Goal: Task Accomplishment & Management: Complete application form

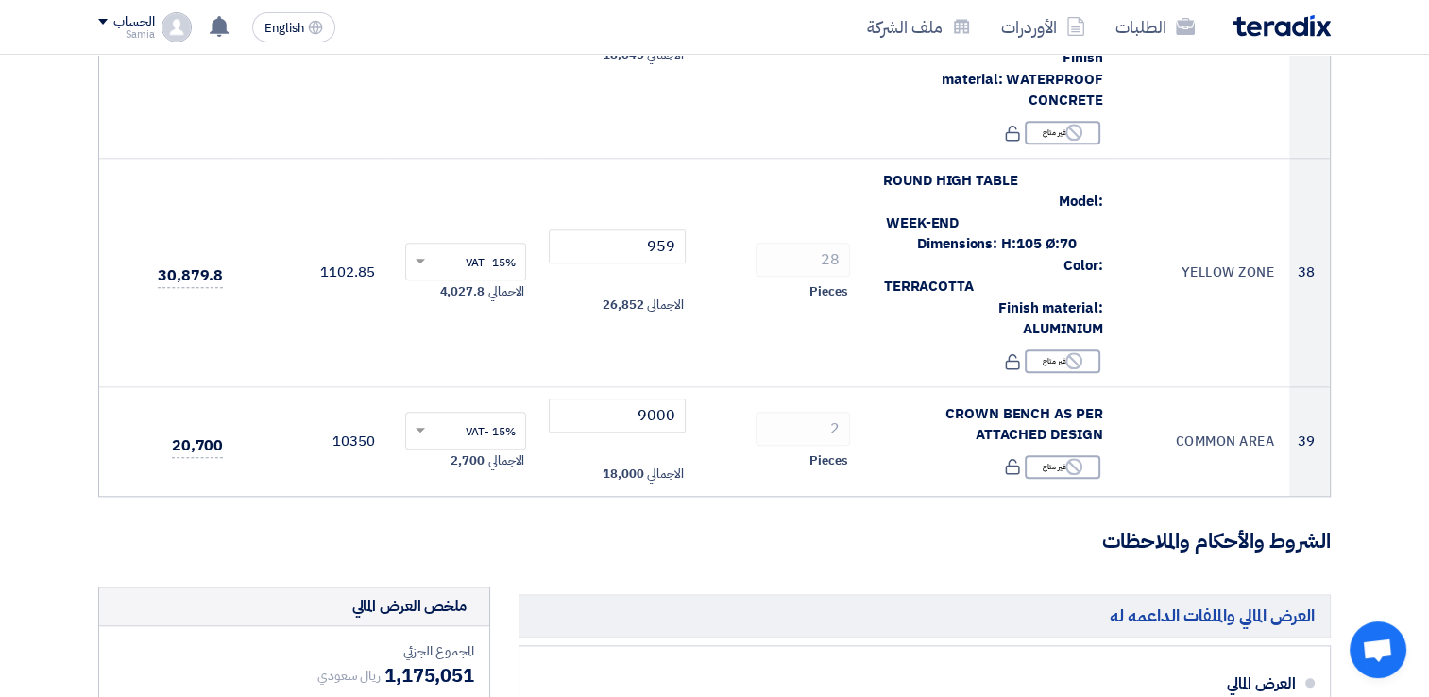
click at [0, 0] on input "file" at bounding box center [0, 0] width 0 height 0
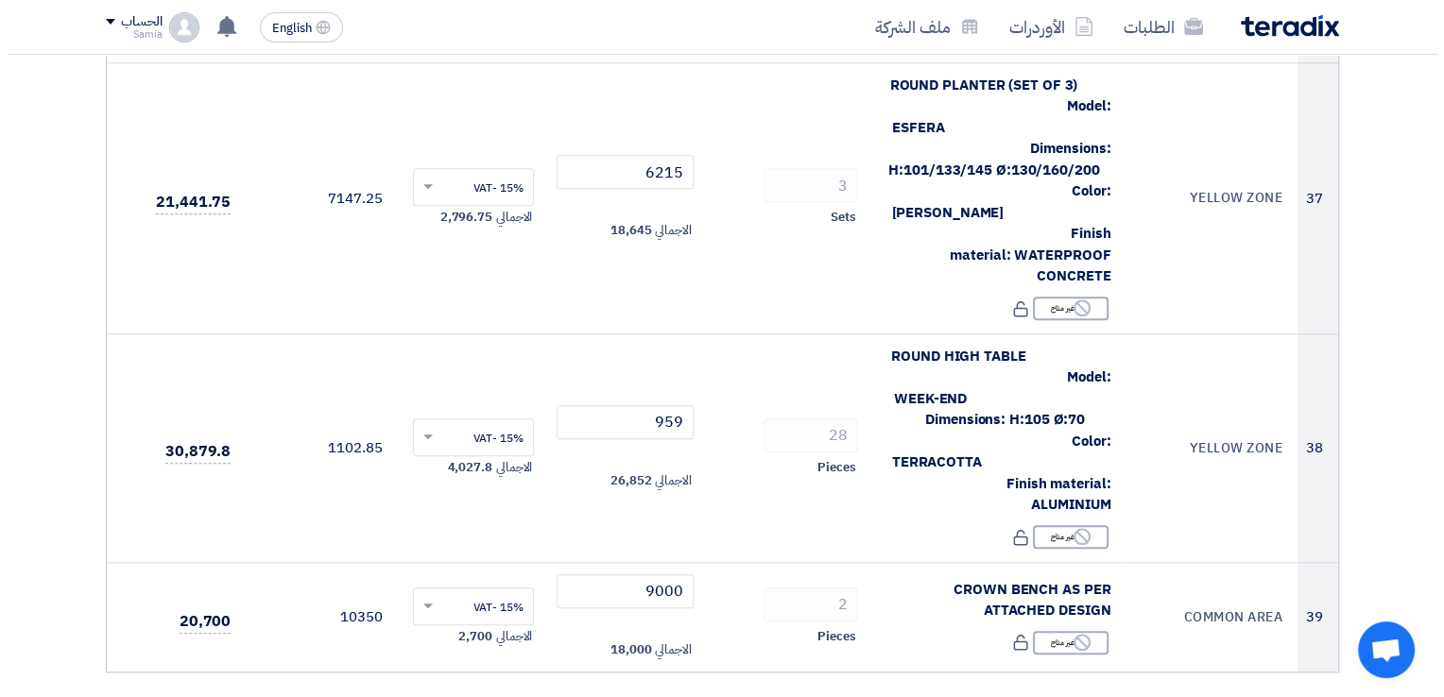
scroll to position [8833, 0]
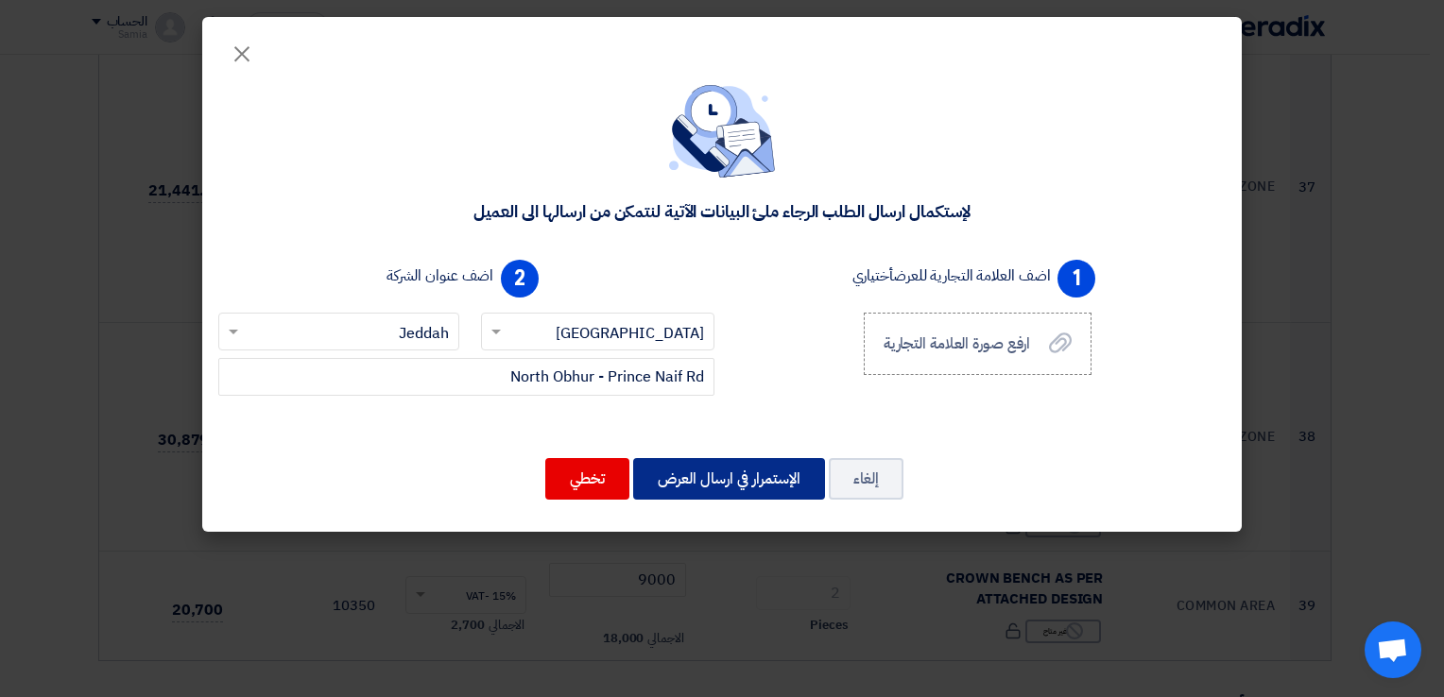
click at [747, 474] on button "الإستمرار في ارسال العرض" at bounding box center [729, 479] width 192 height 42
click at [735, 480] on button "الإستمرار في ارسال العرض" at bounding box center [729, 479] width 192 height 42
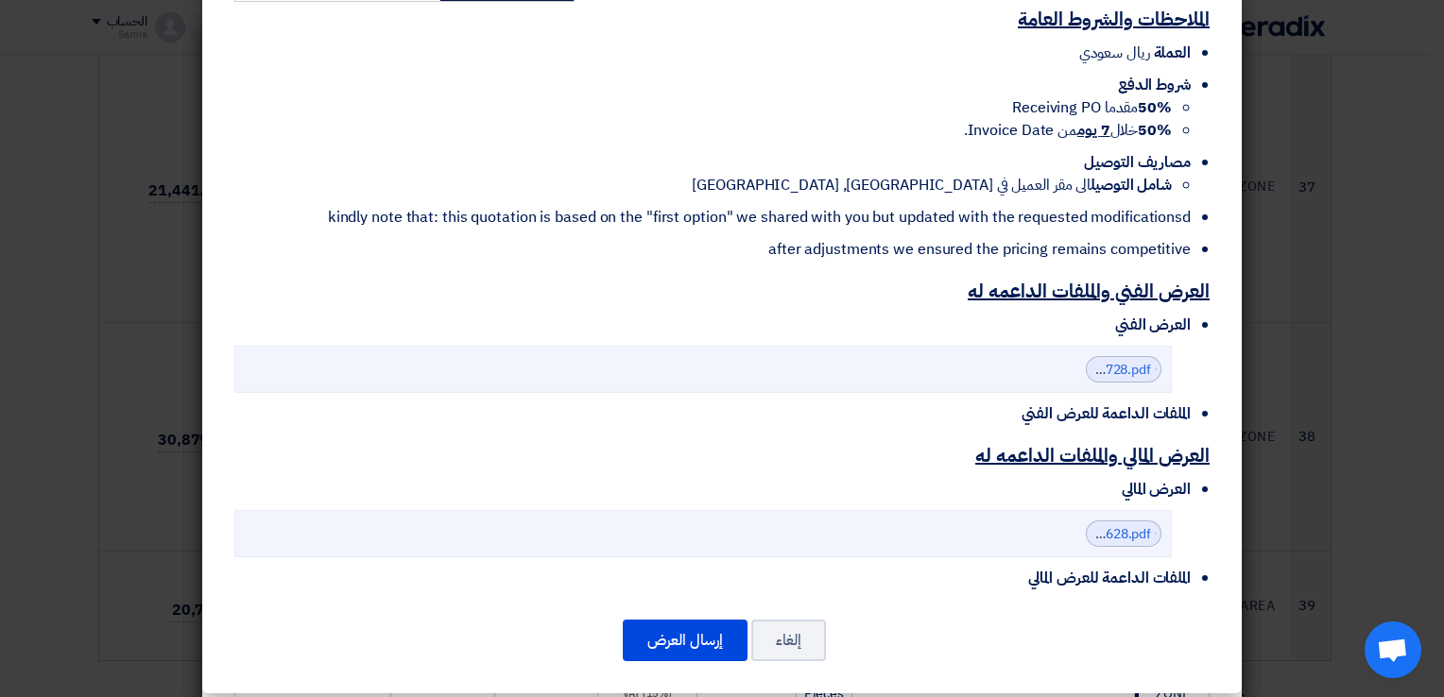
scroll to position [5536, 0]
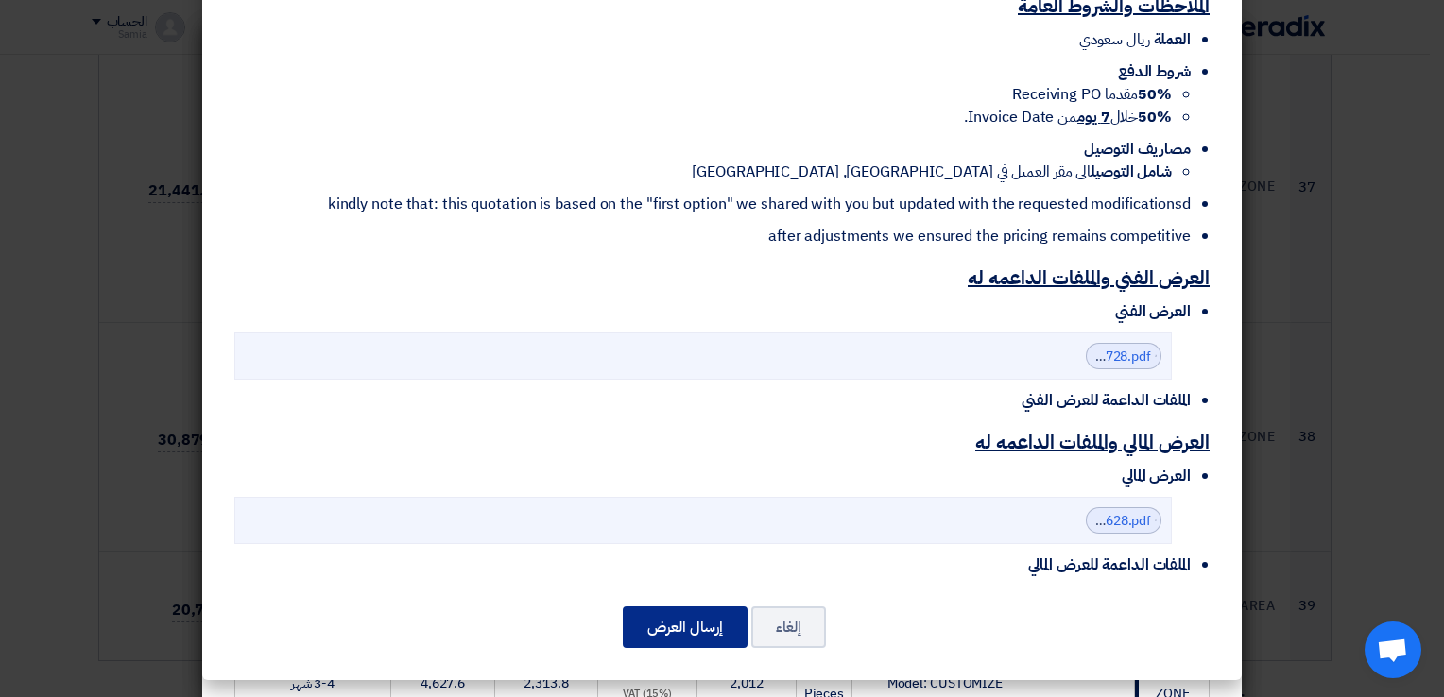
click at [682, 621] on button "إرسال العرض" at bounding box center [685, 628] width 125 height 42
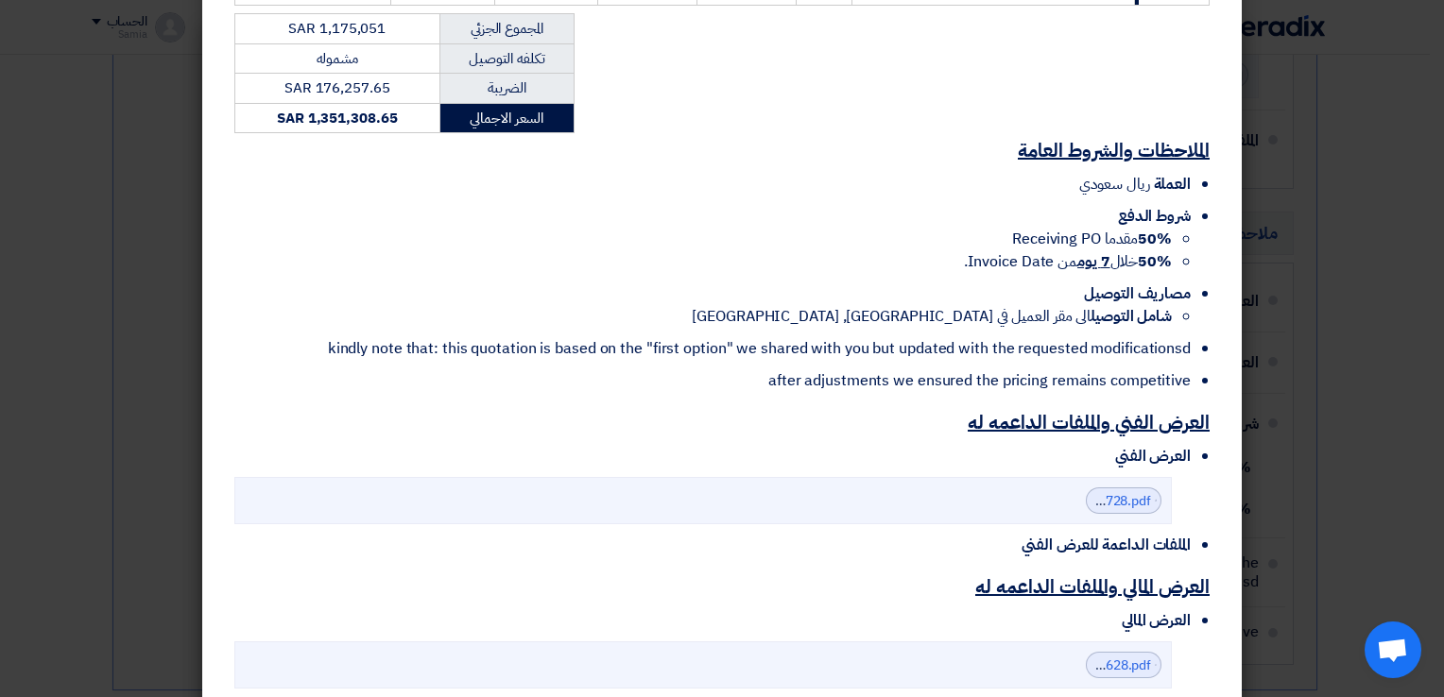
scroll to position [5536, 0]
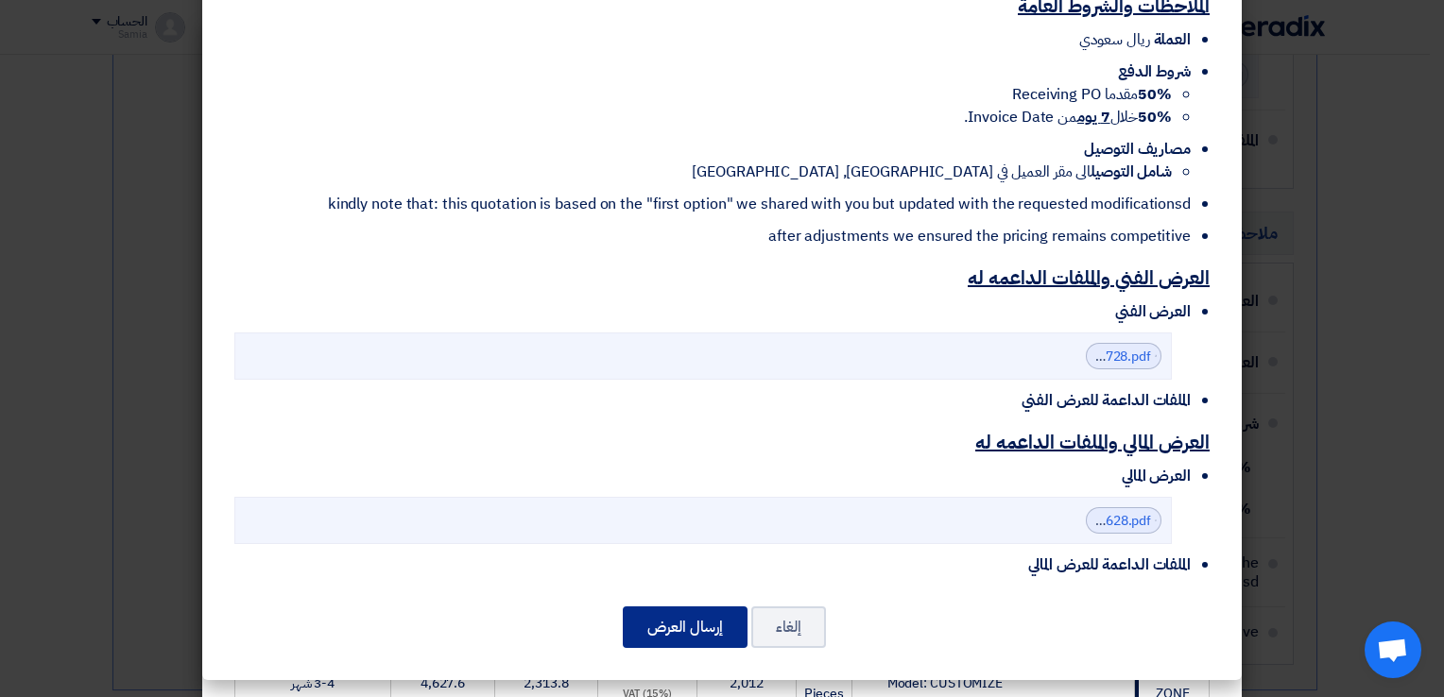
click at [717, 628] on button "إرسال العرض" at bounding box center [685, 628] width 125 height 42
click at [691, 618] on button "إرسال العرض" at bounding box center [685, 628] width 125 height 42
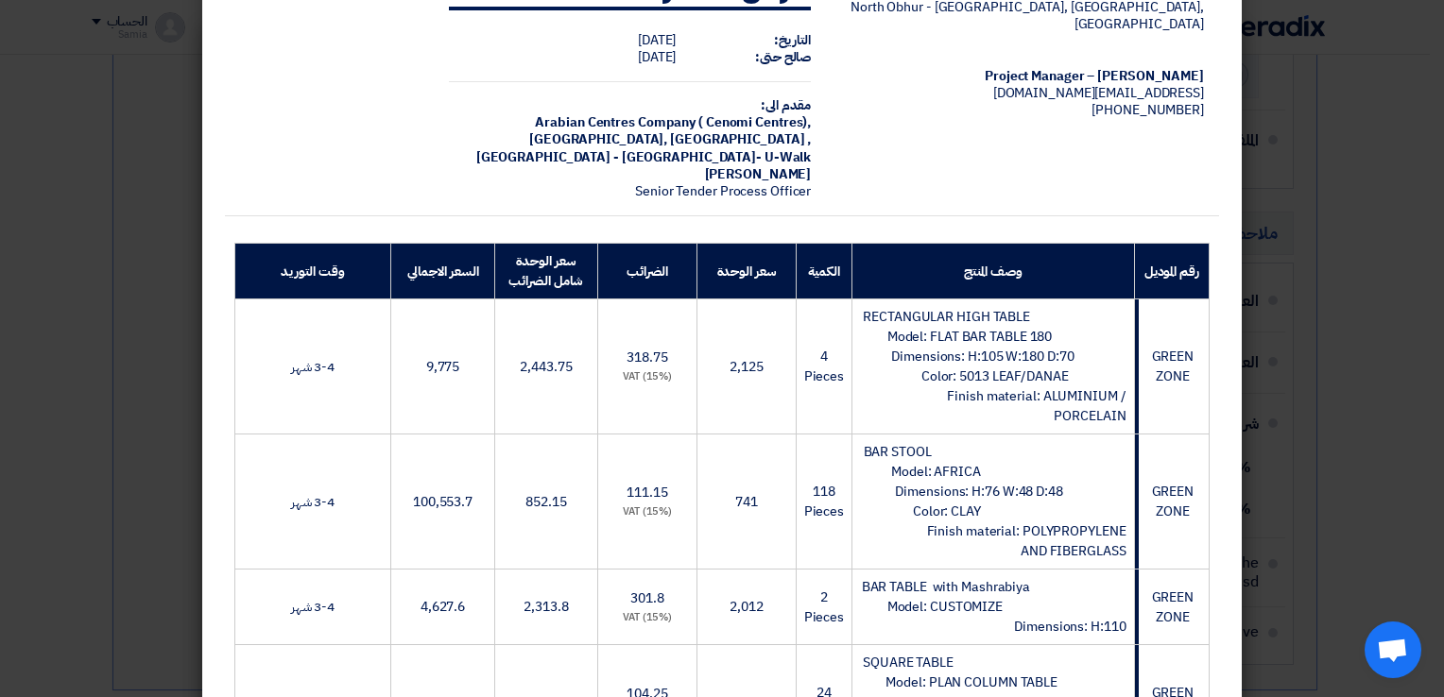
scroll to position [0, 0]
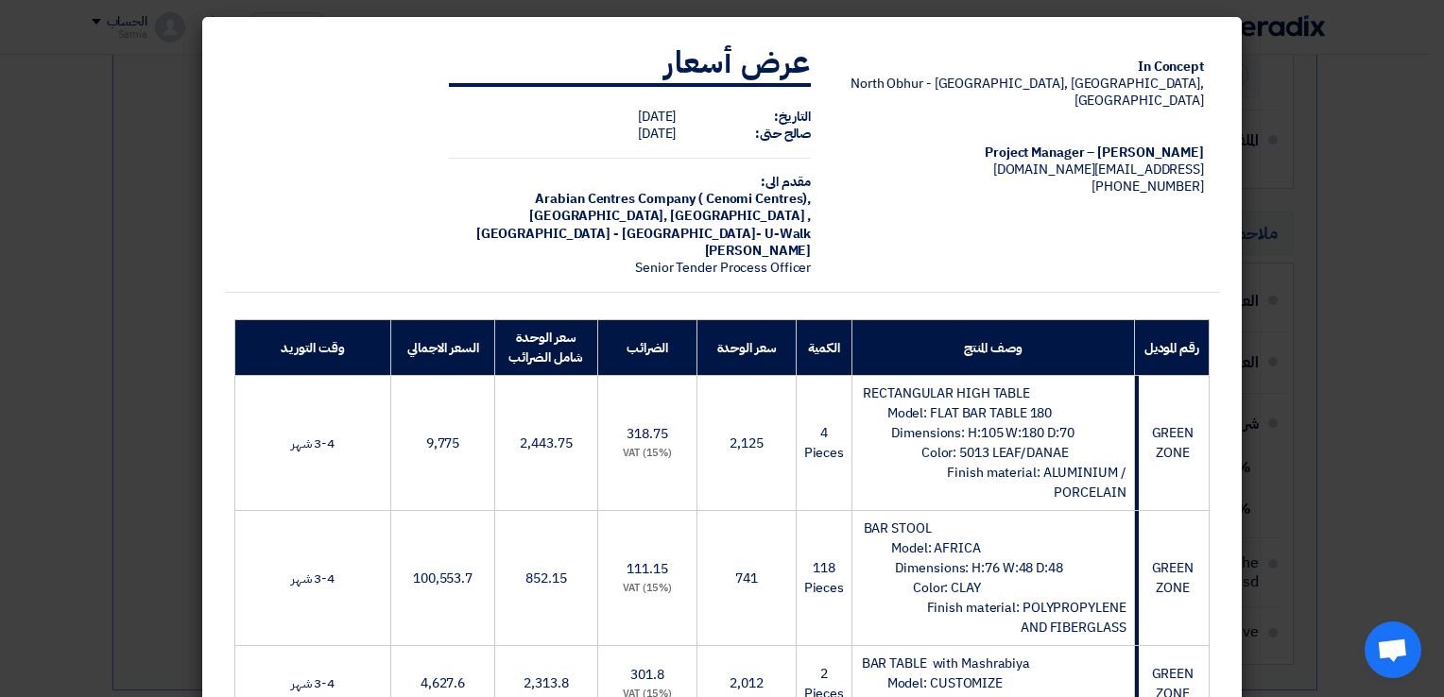
click at [1345, 274] on modal-container "In Concept North Obhur - [GEOGRAPHIC_DATA], [GEOGRAPHIC_DATA], [GEOGRAPHIC_DATA…" at bounding box center [722, 348] width 1444 height 697
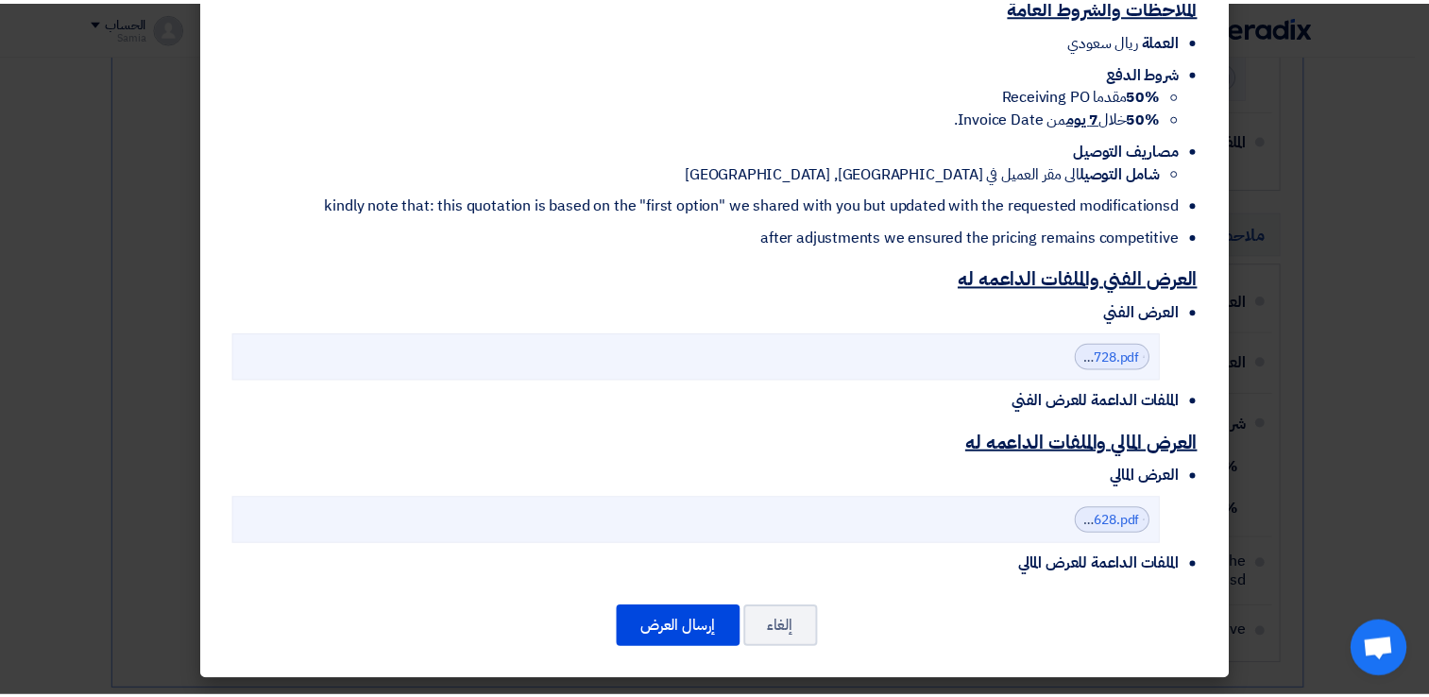
scroll to position [5536, 0]
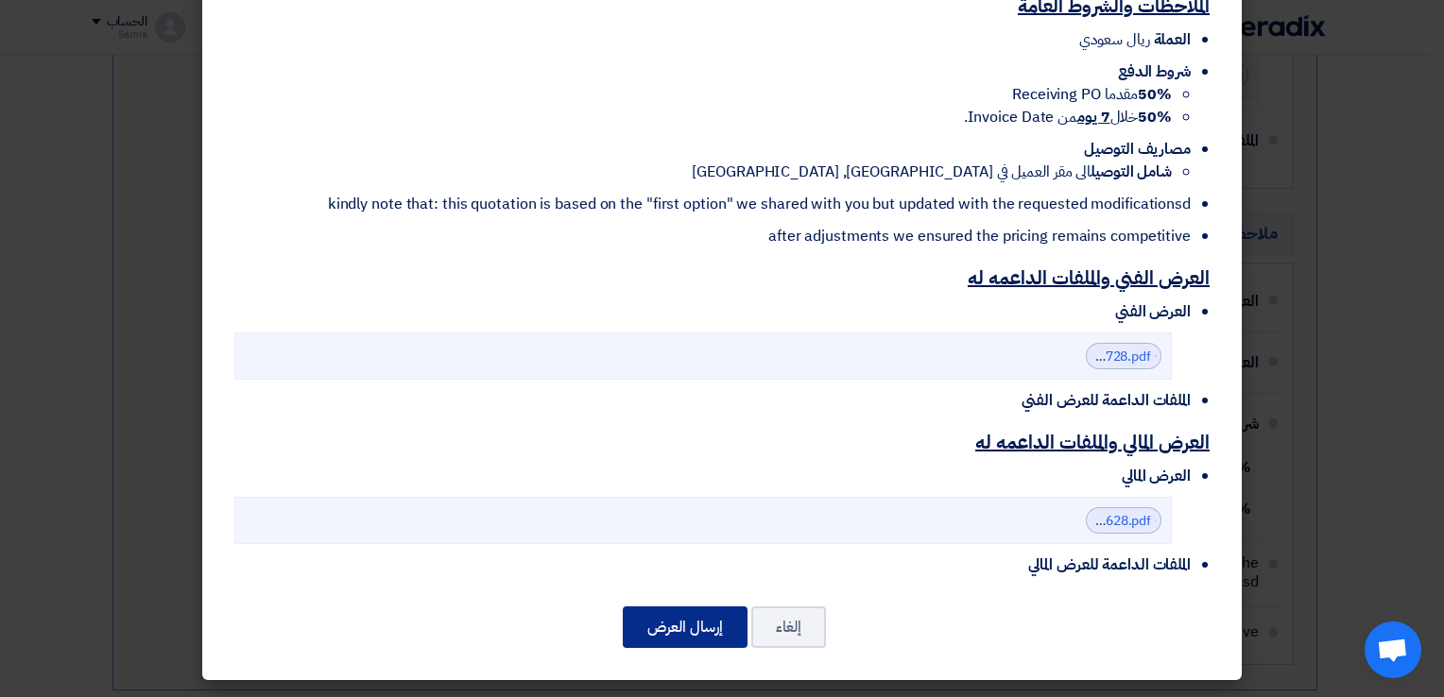
click at [720, 629] on button "إرسال العرض" at bounding box center [685, 628] width 125 height 42
click at [719, 616] on button "إرسال العرض" at bounding box center [685, 628] width 125 height 42
click at [161, 311] on modal-container "In Concept North Obhur - [GEOGRAPHIC_DATA], [GEOGRAPHIC_DATA], [GEOGRAPHIC_DATA…" at bounding box center [722, 348] width 1444 height 697
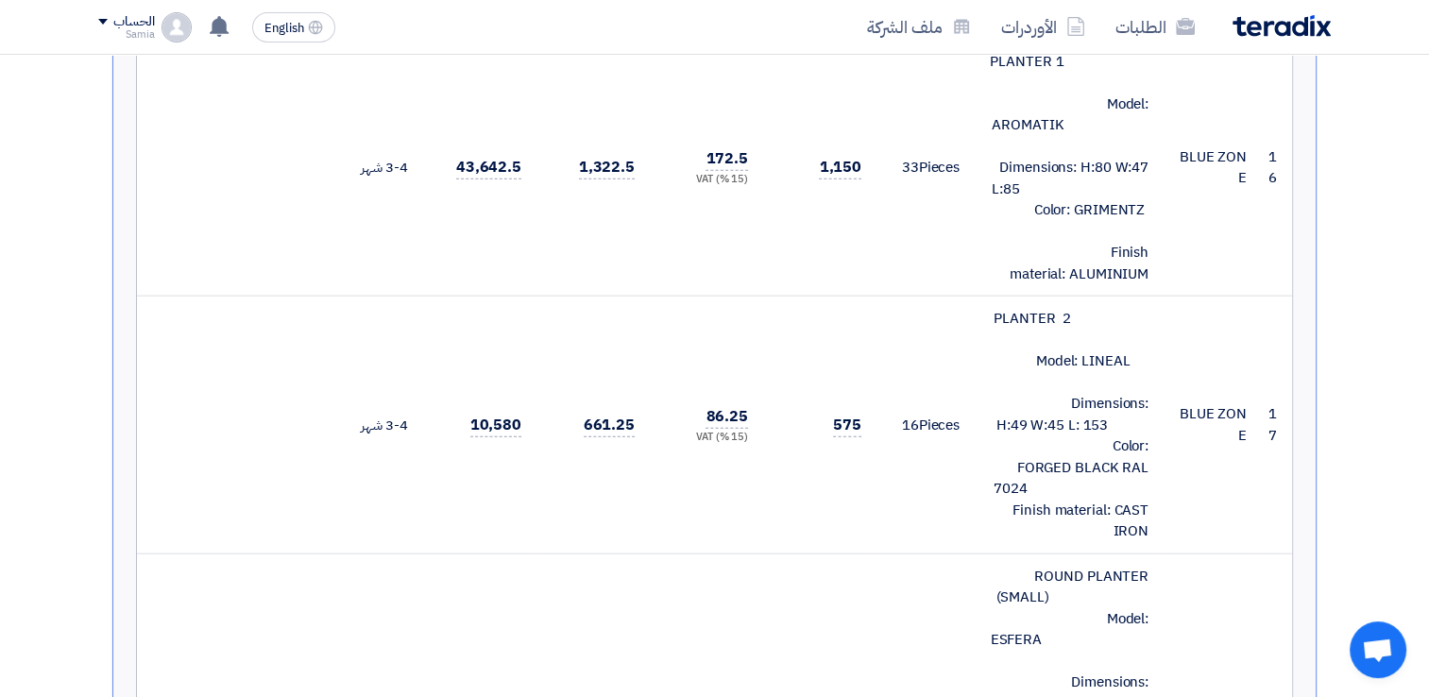
scroll to position [4338, 0]
